Goal: Transaction & Acquisition: Book appointment/travel/reservation

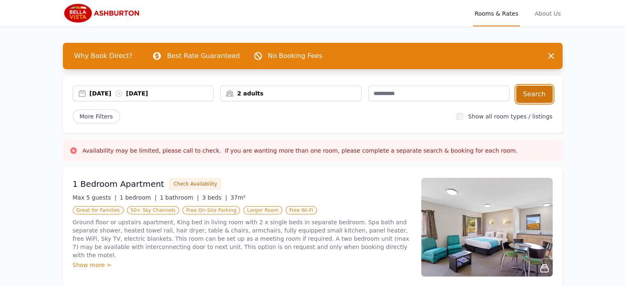
click at [544, 92] on button "Search" at bounding box center [534, 93] width 37 height 17
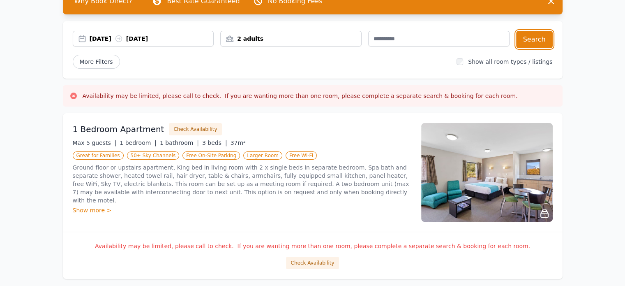
scroll to position [41, 0]
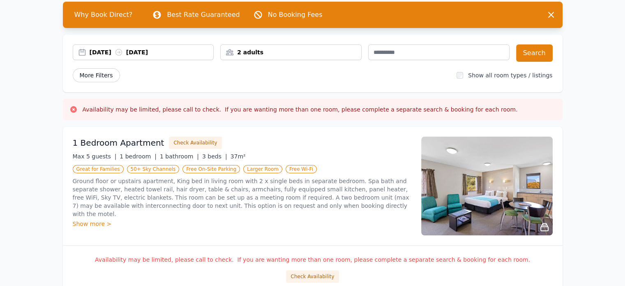
click at [97, 74] on span "More Filters" at bounding box center [96, 75] width 47 height 14
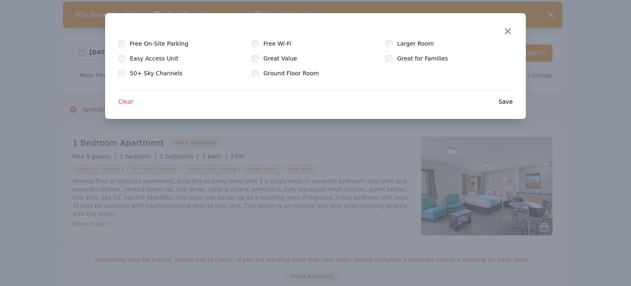
click at [510, 30] on icon "button" at bounding box center [508, 31] width 10 height 10
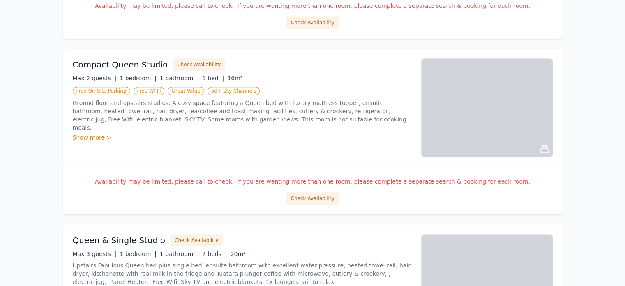
scroll to position [452, 0]
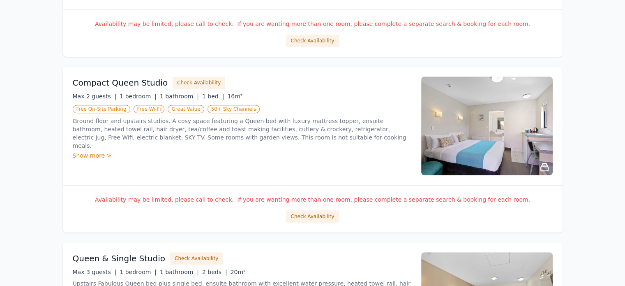
click at [104, 151] on div "Show more >" at bounding box center [242, 155] width 339 height 8
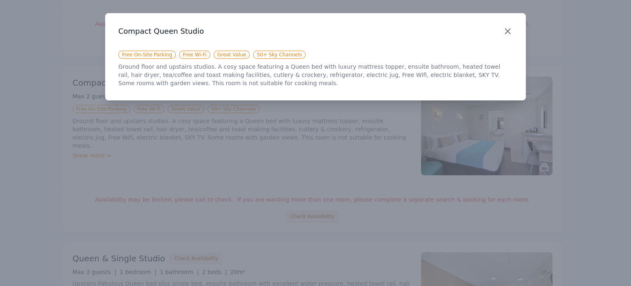
click at [505, 33] on icon "button" at bounding box center [508, 31] width 10 height 10
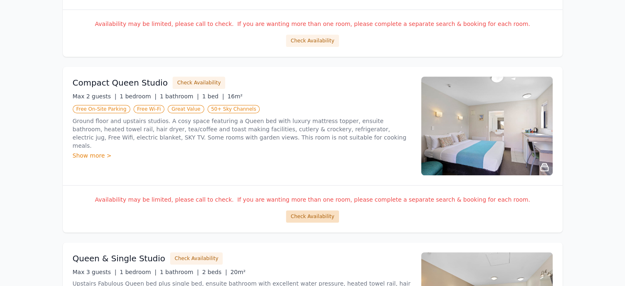
click at [315, 213] on button "Check Availability" at bounding box center [312, 216] width 53 height 12
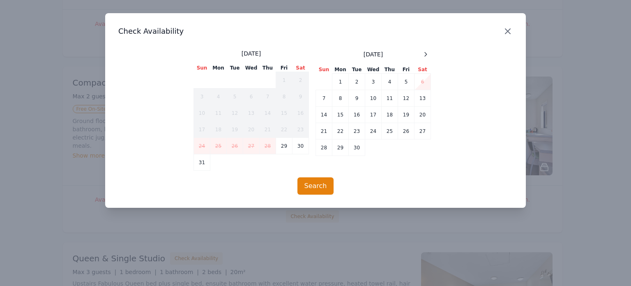
click at [507, 32] on icon "button" at bounding box center [508, 31] width 10 height 10
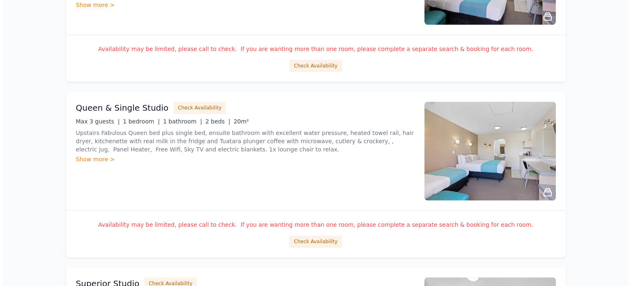
scroll to position [616, 0]
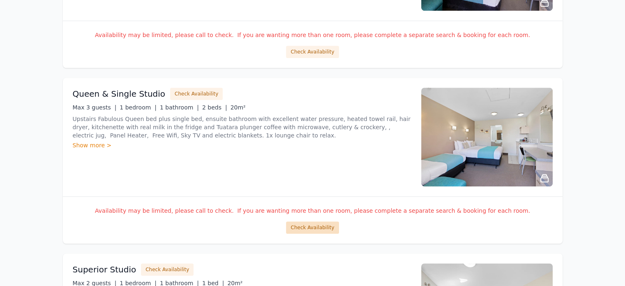
click at [308, 223] on button "Check Availability" at bounding box center [312, 227] width 53 height 12
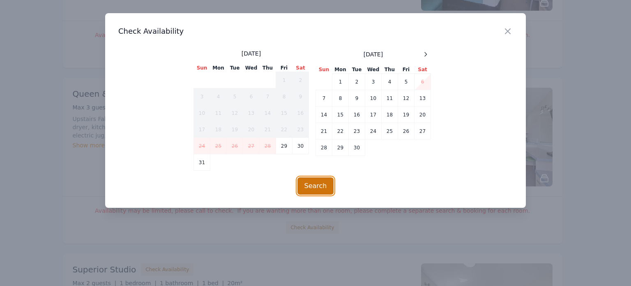
click at [321, 187] on button "Search" at bounding box center [315, 185] width 37 height 17
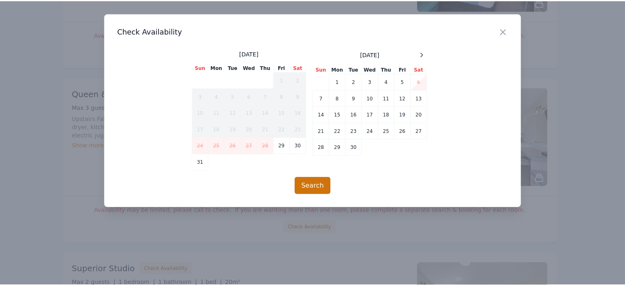
scroll to position [39, 0]
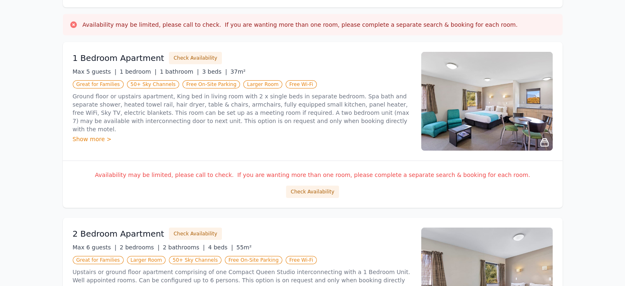
scroll to position [205, 0]
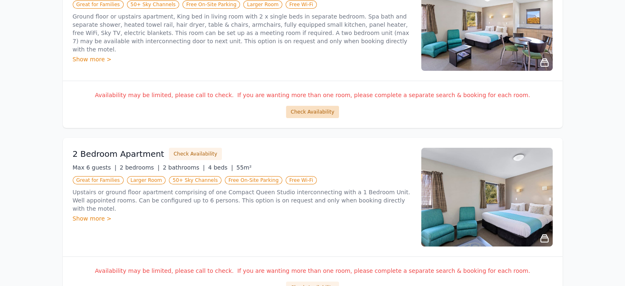
click at [304, 110] on button "Check Availability" at bounding box center [312, 112] width 53 height 12
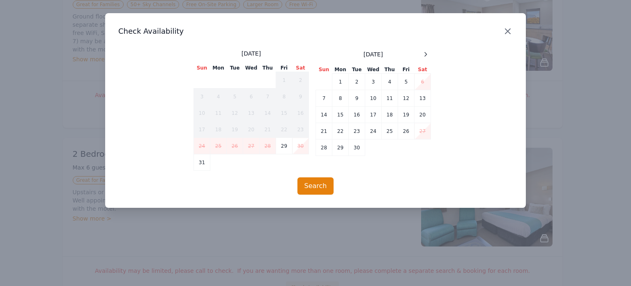
click at [506, 32] on icon "button" at bounding box center [508, 31] width 10 height 10
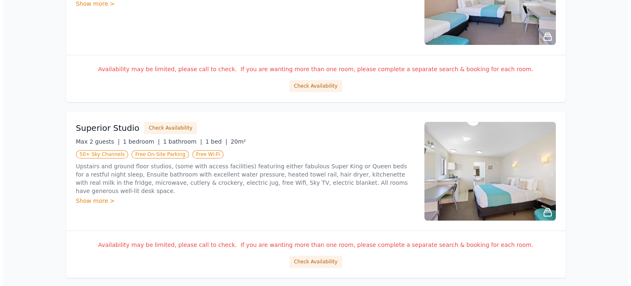
scroll to position [781, 0]
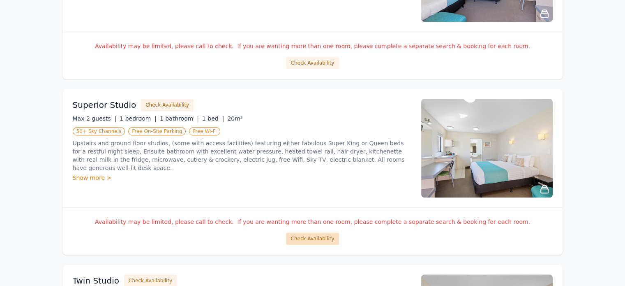
click at [315, 237] on button "Check Availability" at bounding box center [312, 238] width 53 height 12
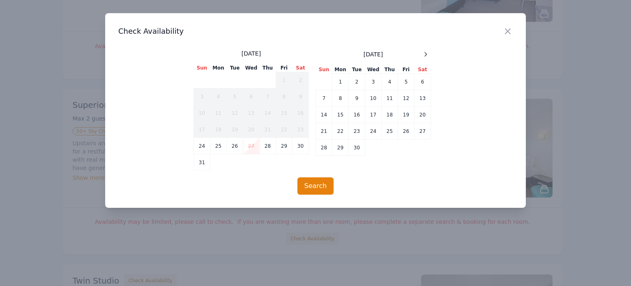
click at [249, 144] on td "27" at bounding box center [251, 146] width 16 height 16
click at [268, 146] on td "28" at bounding box center [268, 146] width 16 height 16
click at [250, 146] on td "27" at bounding box center [251, 146] width 16 height 16
click at [317, 185] on button "Search" at bounding box center [315, 185] width 37 height 17
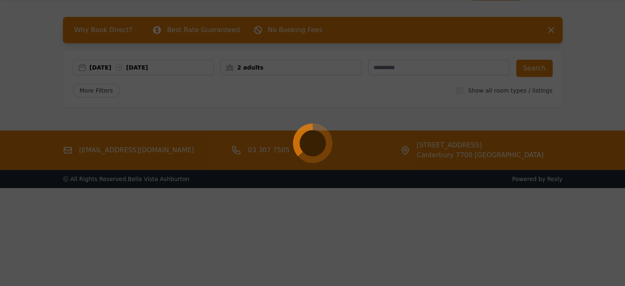
scroll to position [39, 0]
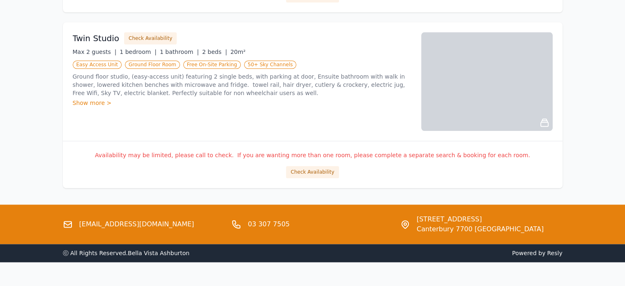
scroll to position [1036, 0]
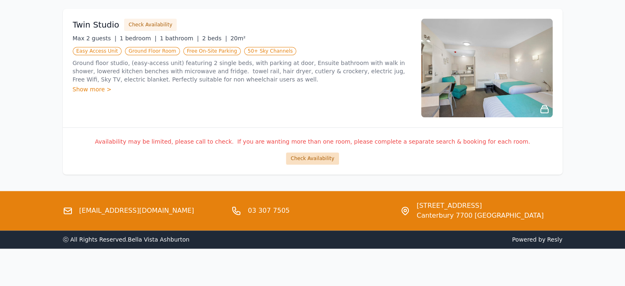
click at [309, 154] on button "Check Availability" at bounding box center [312, 158] width 53 height 12
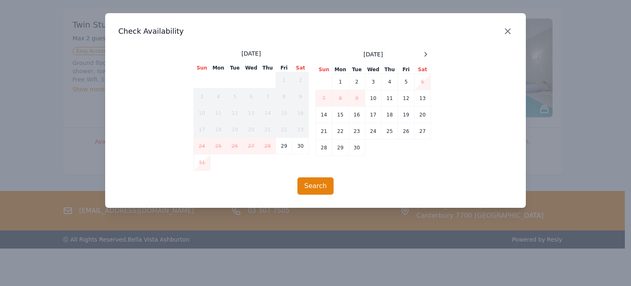
click at [505, 29] on icon "button" at bounding box center [507, 31] width 5 height 5
